Goal: Information Seeking & Learning: Understand process/instructions

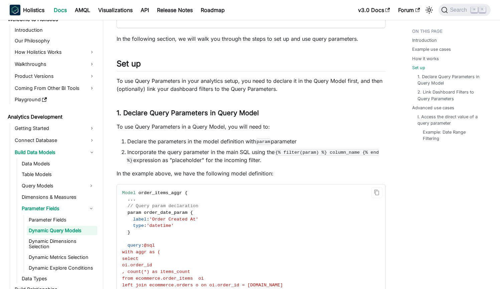
scroll to position [1093, 0]
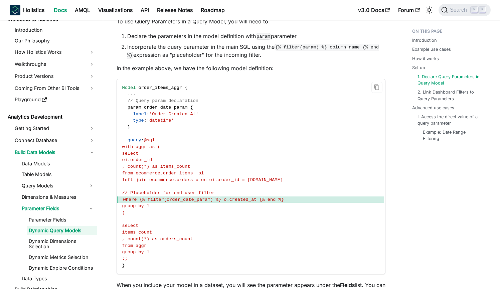
click at [182, 132] on code "Model order_items_aggr { . . . // Query param declaration param order_date_para…" at bounding box center [250, 176] width 267 height 195
drag, startPoint x: 128, startPoint y: 100, endPoint x: 133, endPoint y: 123, distance: 22.9
click at [133, 123] on code "Model order_items_aggr { . . . // Query param declaration param order_date_para…" at bounding box center [250, 176] width 267 height 195
copy code "param order_date_param { label : 'Order Created At' type : 'datetime' }"
click at [226, 177] on span "left join ecommerce.orders o on oi.order_id = [DOMAIN_NAME]" at bounding box center [202, 179] width 161 height 5
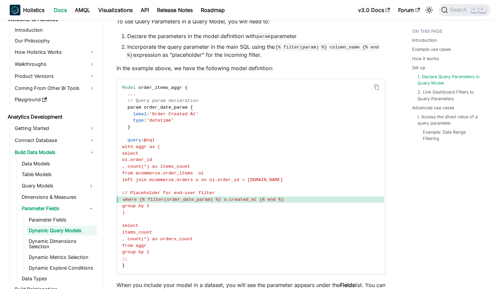
click at [182, 197] on span "where {% filter(order_date_param) %} o.created_at {% end %}" at bounding box center [203, 199] width 161 height 5
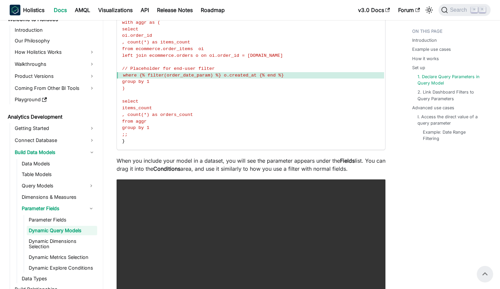
scroll to position [1186, 0]
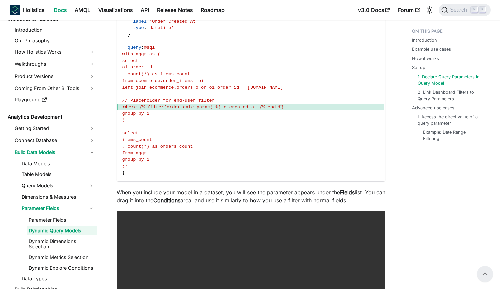
click at [163, 104] on span "where {% filter(order_date_param) %} o.created_at {% end %}" at bounding box center [203, 106] width 161 height 5
click at [184, 103] on code "Model order_items_aggr { . . . // Query param declaration param order_date_para…" at bounding box center [250, 84] width 267 height 195
click at [147, 104] on span "where {% filter(order_date_param) %} o.created_at {% end %}" at bounding box center [203, 106] width 161 height 5
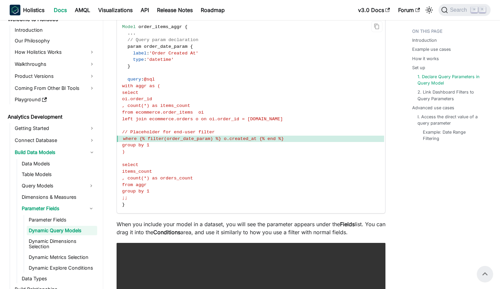
scroll to position [1147, 0]
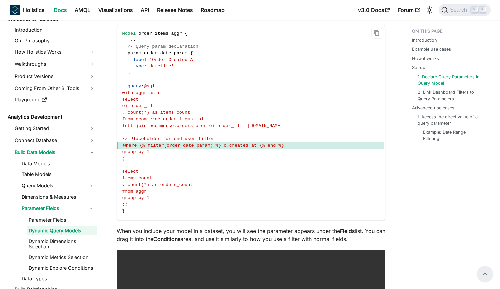
click at [177, 143] on span "where {% filter(order_date_param) %} o.created_at {% end %}" at bounding box center [203, 145] width 161 height 5
drag, startPoint x: 140, startPoint y: 137, endPoint x: 301, endPoint y: 136, distance: 161.2
click at [301, 142] on span "where {% filter(order_date_param) %} o.created_at {% end %}" at bounding box center [250, 145] width 267 height 7
copy span "where {% filter(order_date_param) %} o.created_at {% end %}"
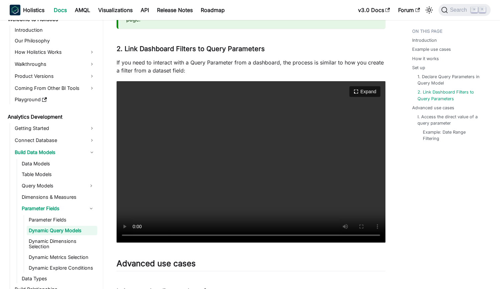
scroll to position [1578, 0]
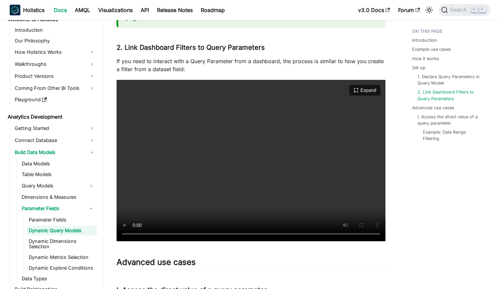
click at [311, 119] on video "Your browser does not support embedding video, but you can download it ." at bounding box center [251, 160] width 269 height 161
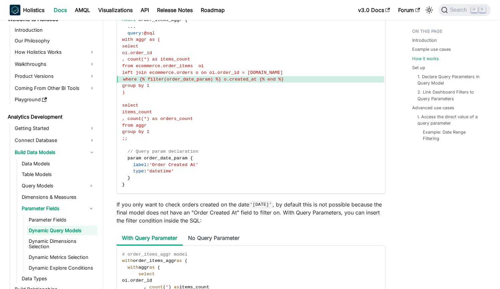
scroll to position [698, 0]
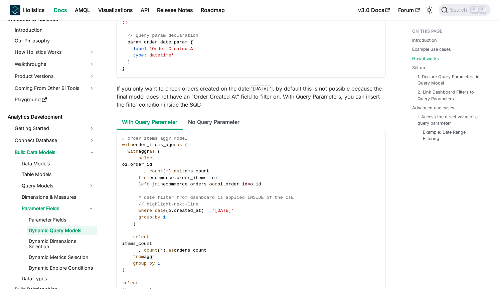
click at [51, 225] on ul "Parameter Fields Dynamic Query Models Dynamic Dimensions Selection Dynamic Metr…" at bounding box center [60, 243] width 73 height 57
click at [52, 217] on link "Parameter Fields" at bounding box center [62, 219] width 70 height 9
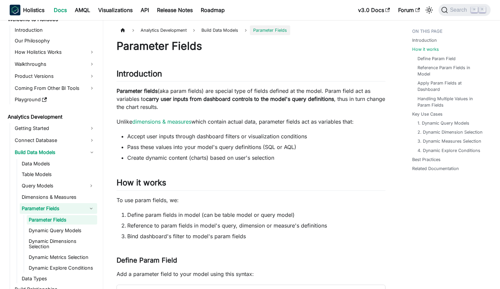
scroll to position [119, 0]
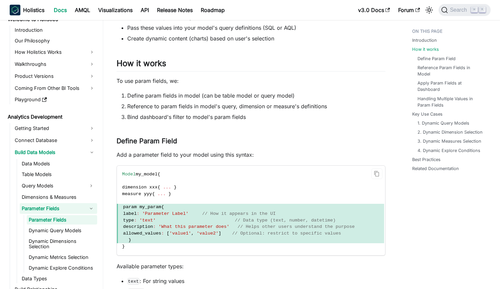
click at [194, 219] on span at bounding box center [195, 220] width 79 height 5
click at [168, 237] on span "}" at bounding box center [250, 240] width 267 height 7
drag, startPoint x: 134, startPoint y: 232, endPoint x: 233, endPoint y: 233, distance: 99.1
click at [233, 233] on span "allowed_values : [ 'value1' , 'value2' ] // Optional: restrict to specific valu…" at bounding box center [250, 233] width 267 height 7
copy span "allowed_values : [ 'value1' , 'value2' ]"
